Goal: Task Accomplishment & Management: Use online tool/utility

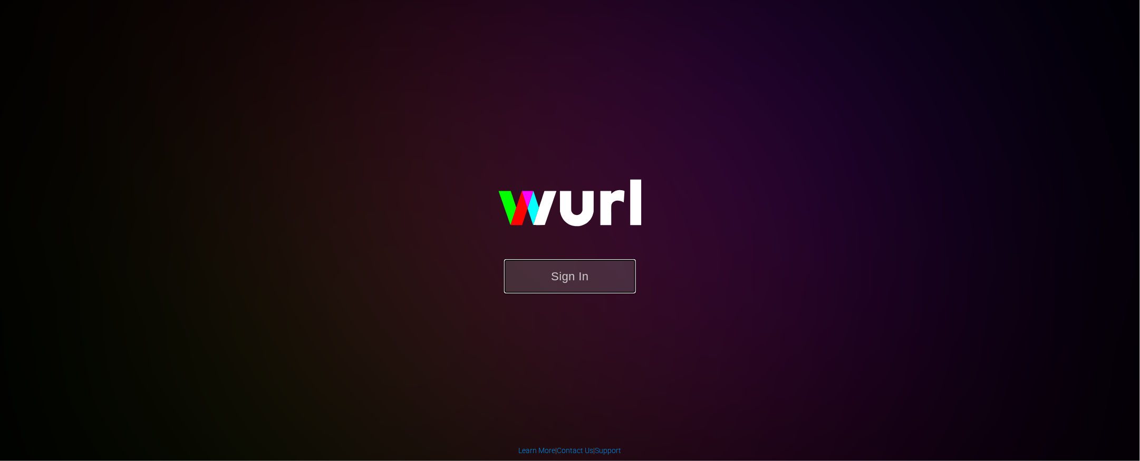
click at [568, 282] on button "Sign In" at bounding box center [570, 276] width 132 height 34
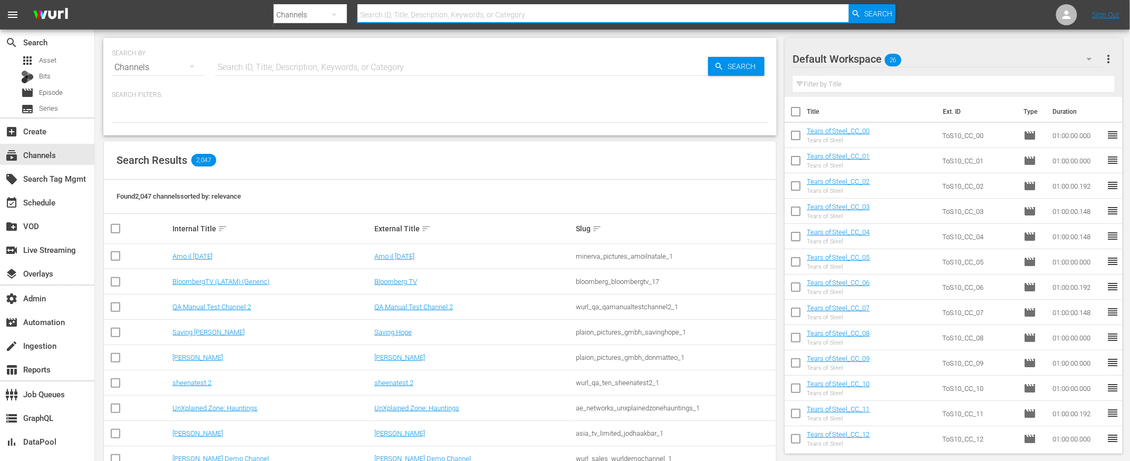
click at [380, 15] on input "text" at bounding box center [602, 14] width 491 height 25
type input "adops"
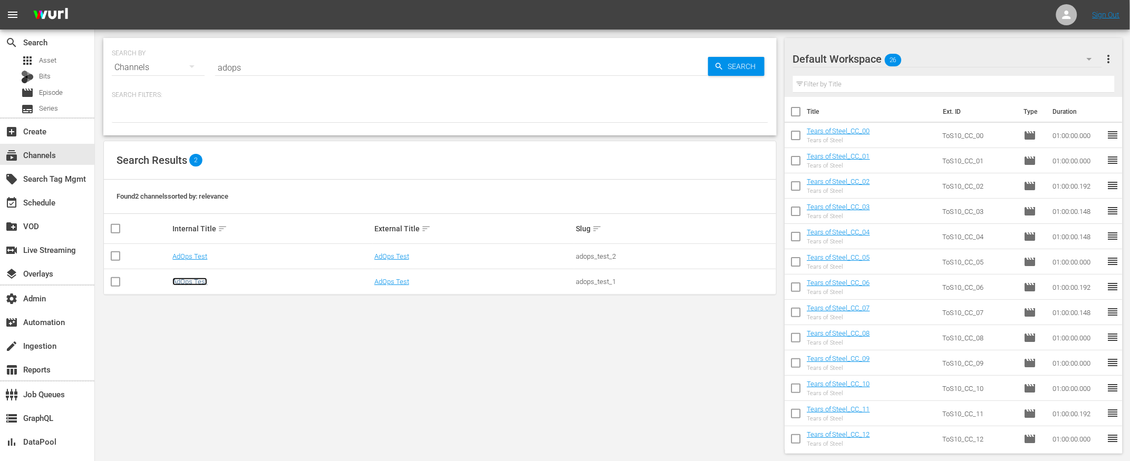
click at [190, 282] on link "AdOps Test" at bounding box center [189, 282] width 35 height 8
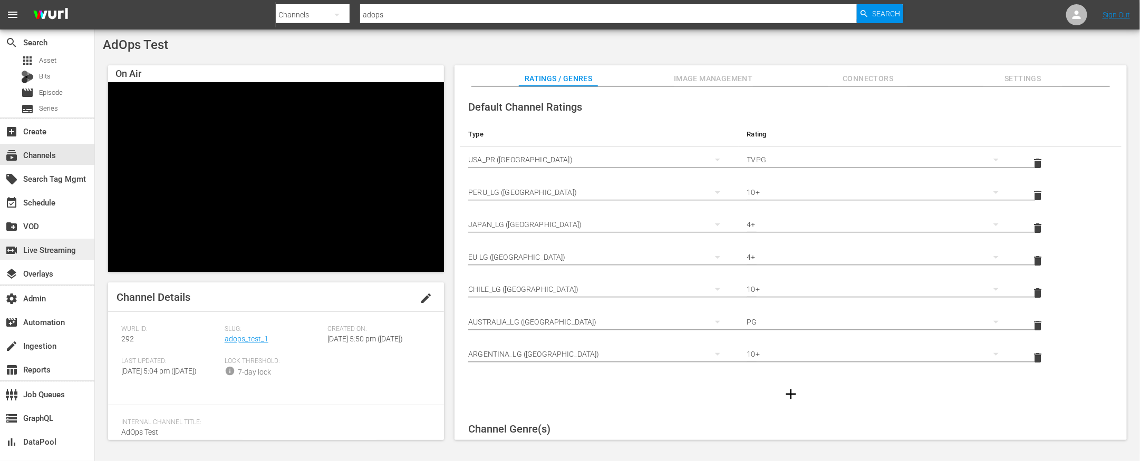
click at [38, 249] on div "switch_video Live Streaming" at bounding box center [29, 248] width 59 height 9
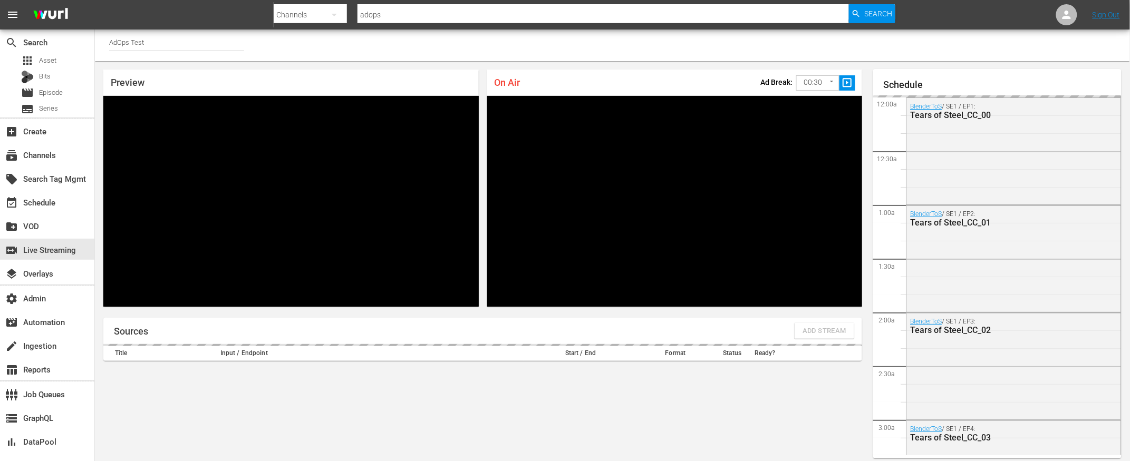
scroll to position [1472, 0]
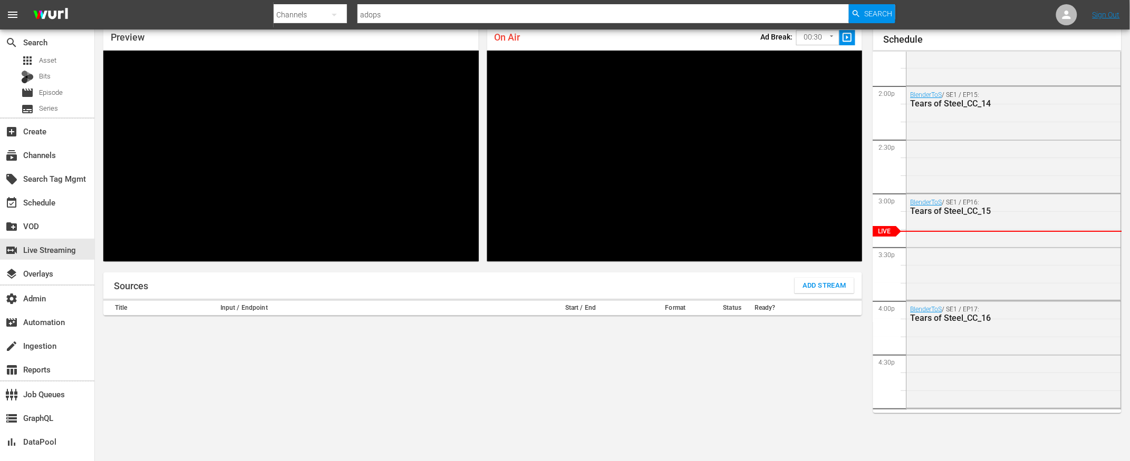
click at [814, 286] on span "Add Stream" at bounding box center [824, 286] width 44 height 12
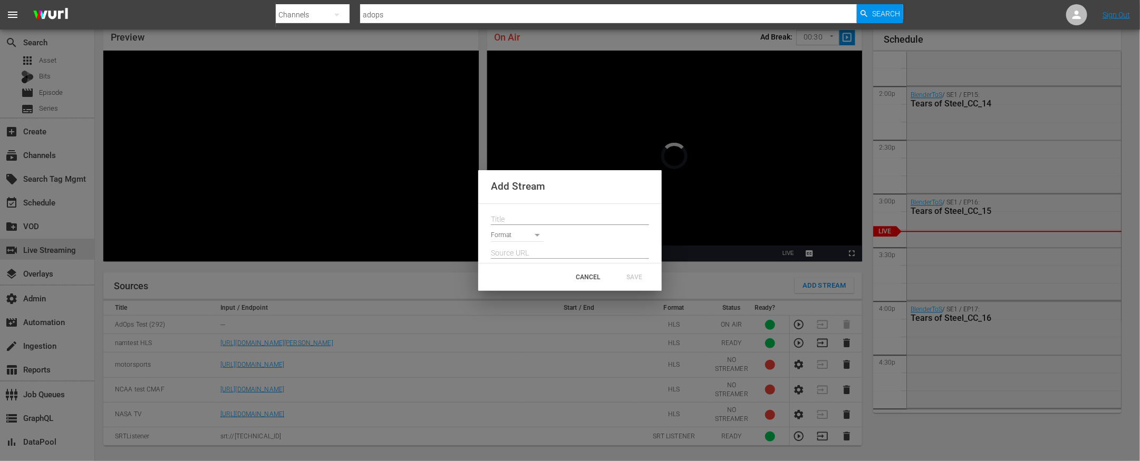
click at [537, 234] on body "menu Search By Channels Search ID, Title, Description, Keywords, or Category ad…" at bounding box center [570, 185] width 1140 height 461
click at [526, 287] on li "SRT Listener" at bounding box center [522, 288] width 62 height 17
type input "SRT_LISTENER"
click at [549, 210] on div at bounding box center [570, 216] width 158 height 17
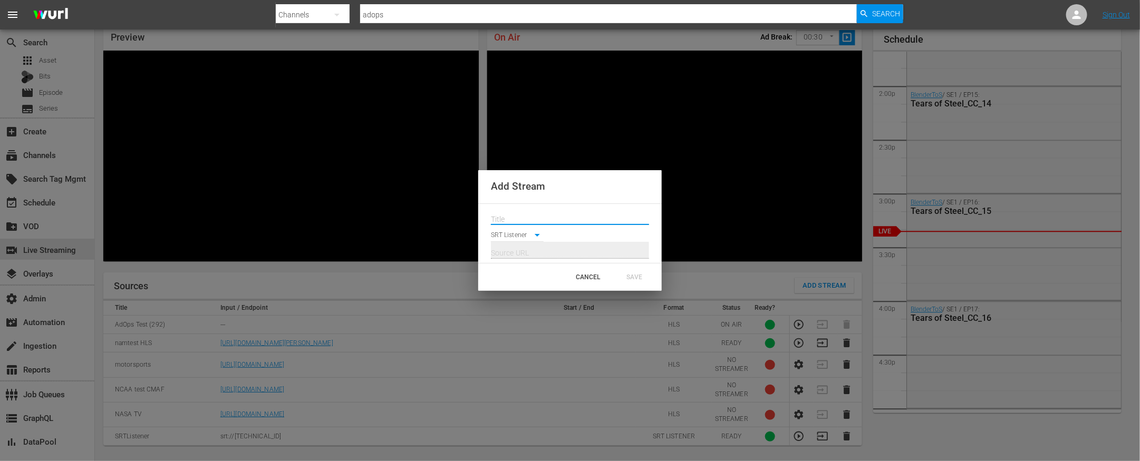
click at [549, 217] on input "text" at bounding box center [570, 220] width 158 height 16
click at [579, 272] on div "CANCEL" at bounding box center [588, 277] width 46 height 19
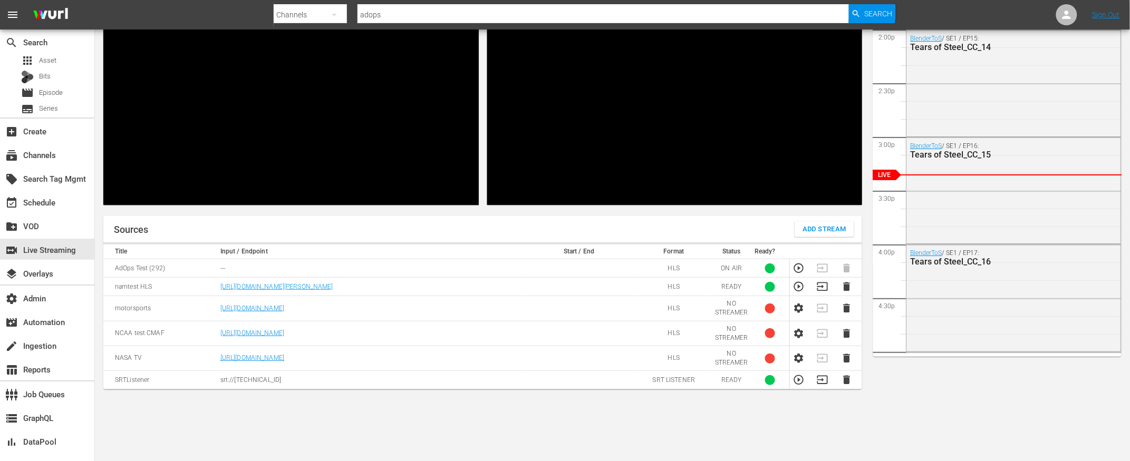
scroll to position [111, 0]
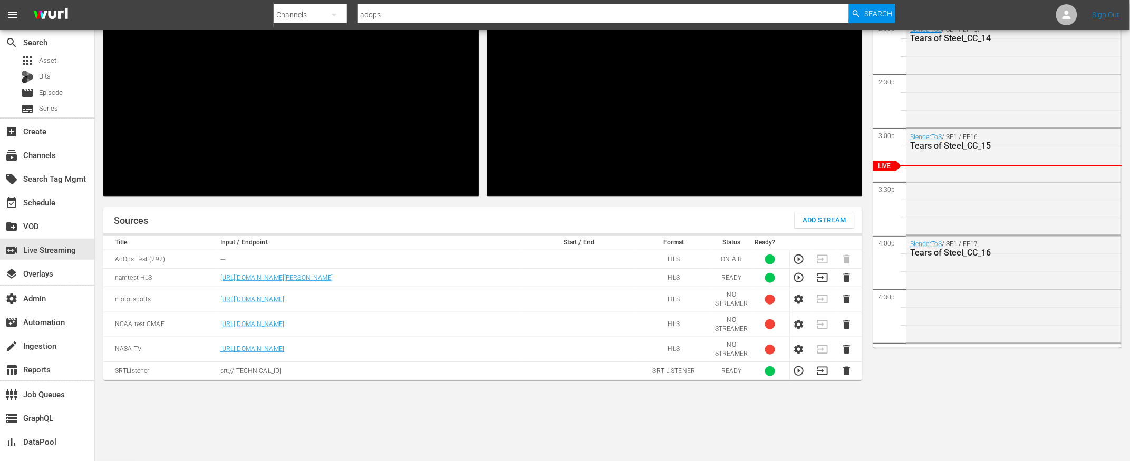
drag, startPoint x: 294, startPoint y: 372, endPoint x: 221, endPoint y: 366, distance: 72.4
click at [221, 367] on p "srt://52.45.210.20:26237" at bounding box center [369, 371] width 298 height 9
click at [377, 415] on div "Sources Add Stream Title Input / Endpoint Start / End Format Status Ready? AdOp…" at bounding box center [482, 330] width 759 height 246
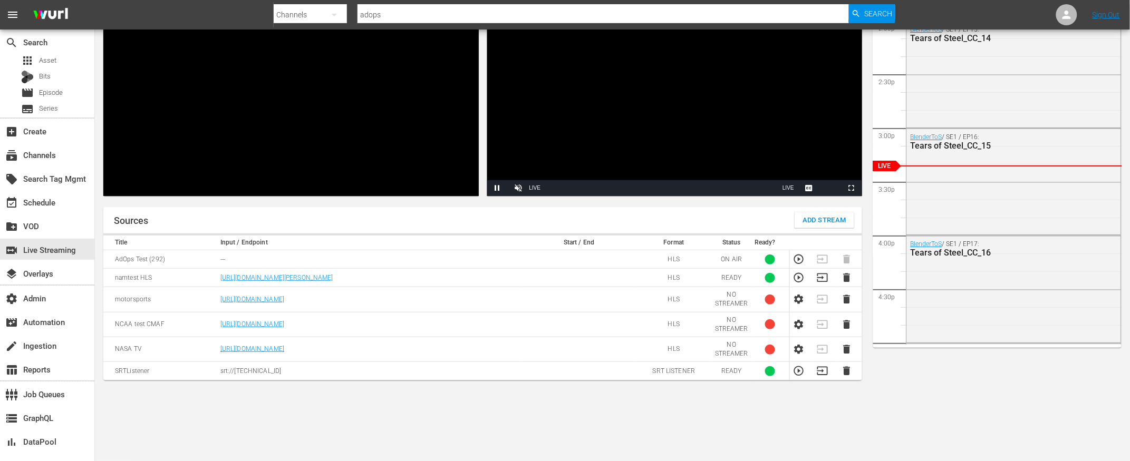
drag, startPoint x: 294, startPoint y: 370, endPoint x: 216, endPoint y: 372, distance: 78.1
click at [216, 372] on tr "SRTListener srt://52.45.210.20:26237 SRT LISTENER READY 1" at bounding box center [482, 371] width 759 height 18
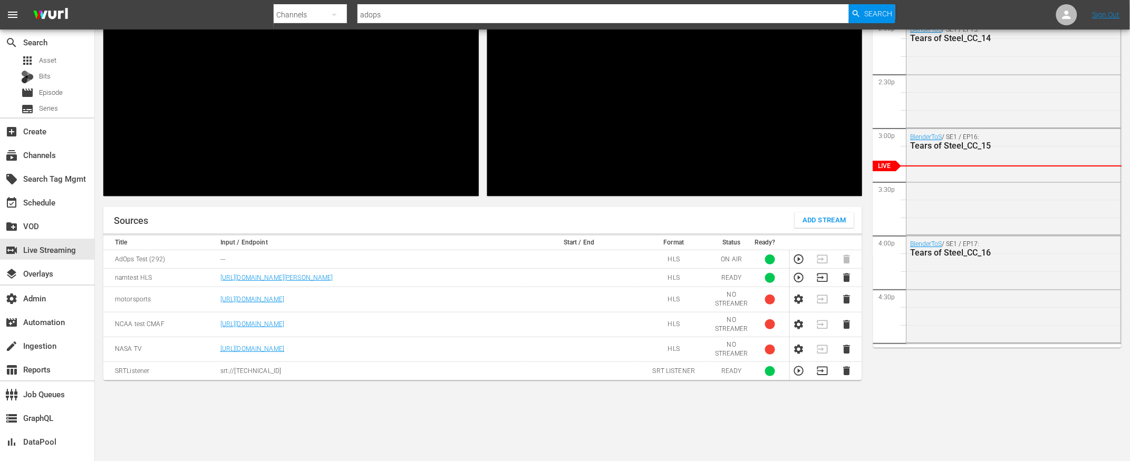
click at [367, 226] on div "Sources Add Stream" at bounding box center [482, 220] width 759 height 26
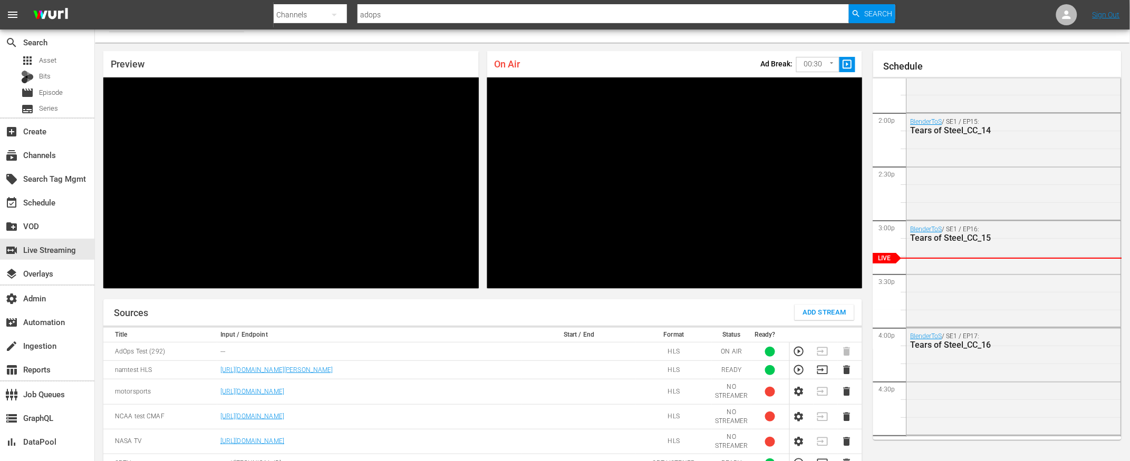
scroll to position [0, 0]
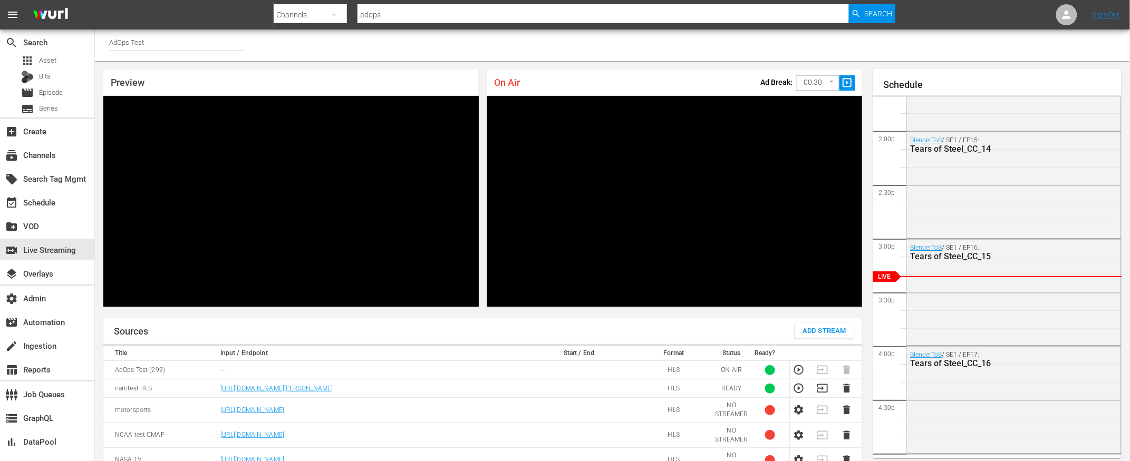
click at [390, 336] on div "Sources Add Stream" at bounding box center [482, 331] width 759 height 26
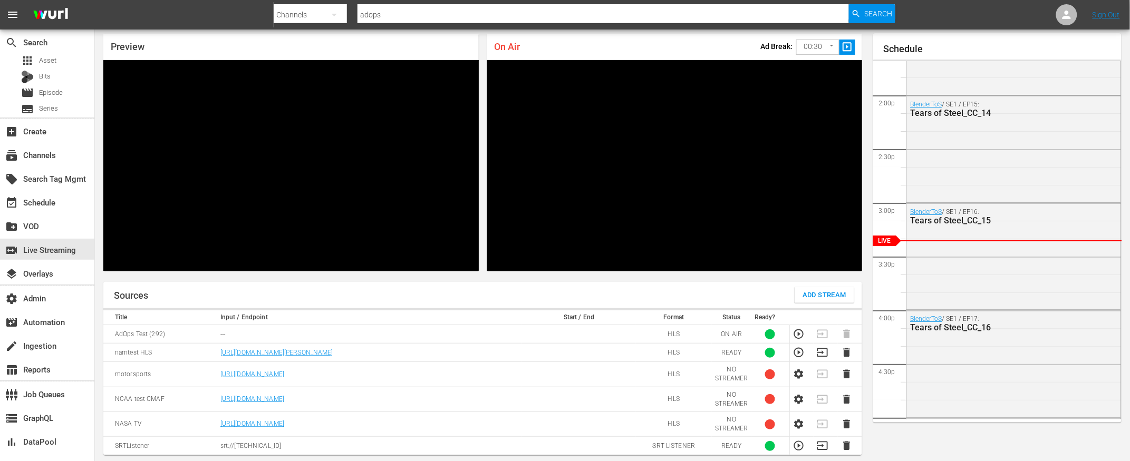
scroll to position [111, 0]
